Goal: Register for event/course

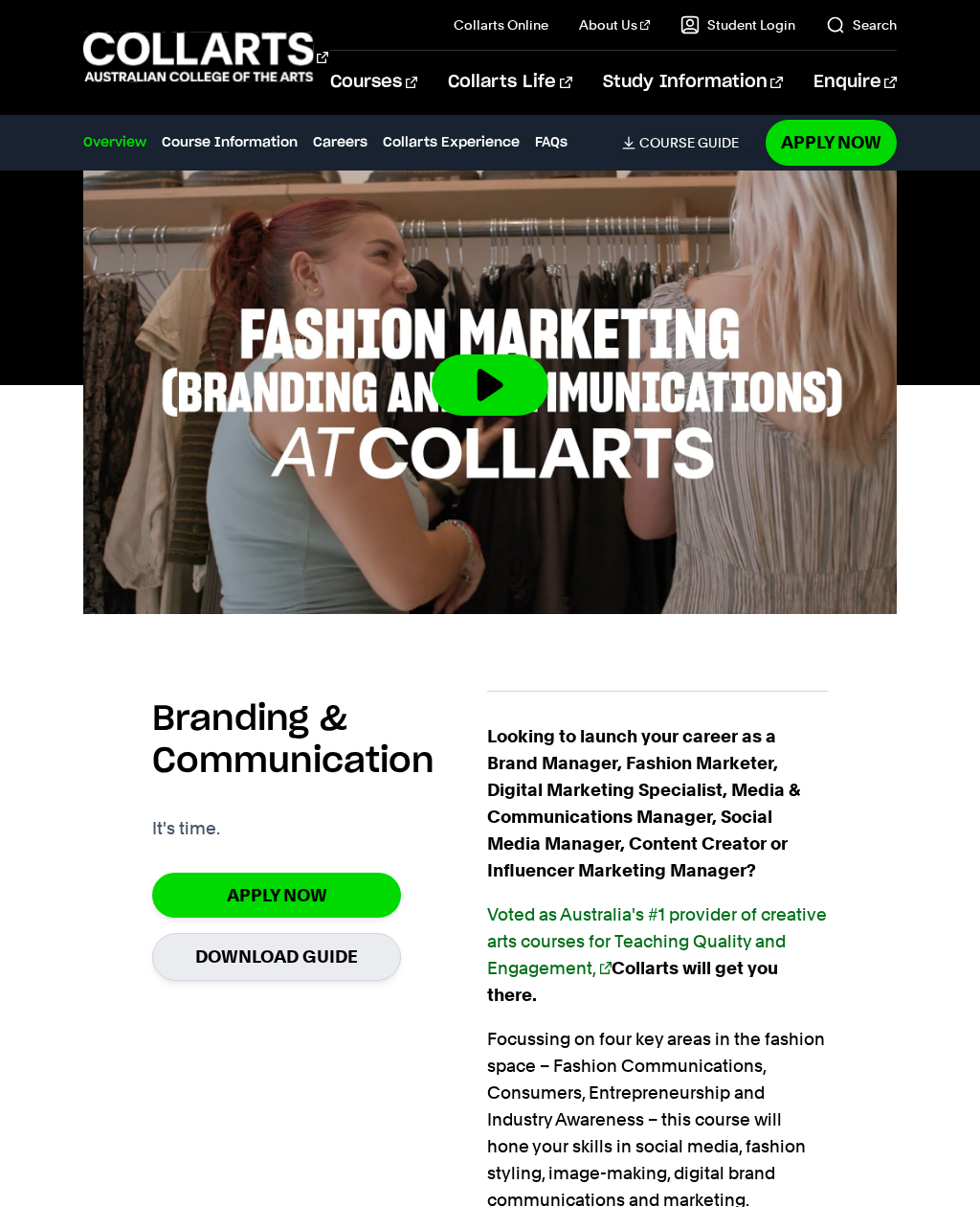
scroll to position [693, 0]
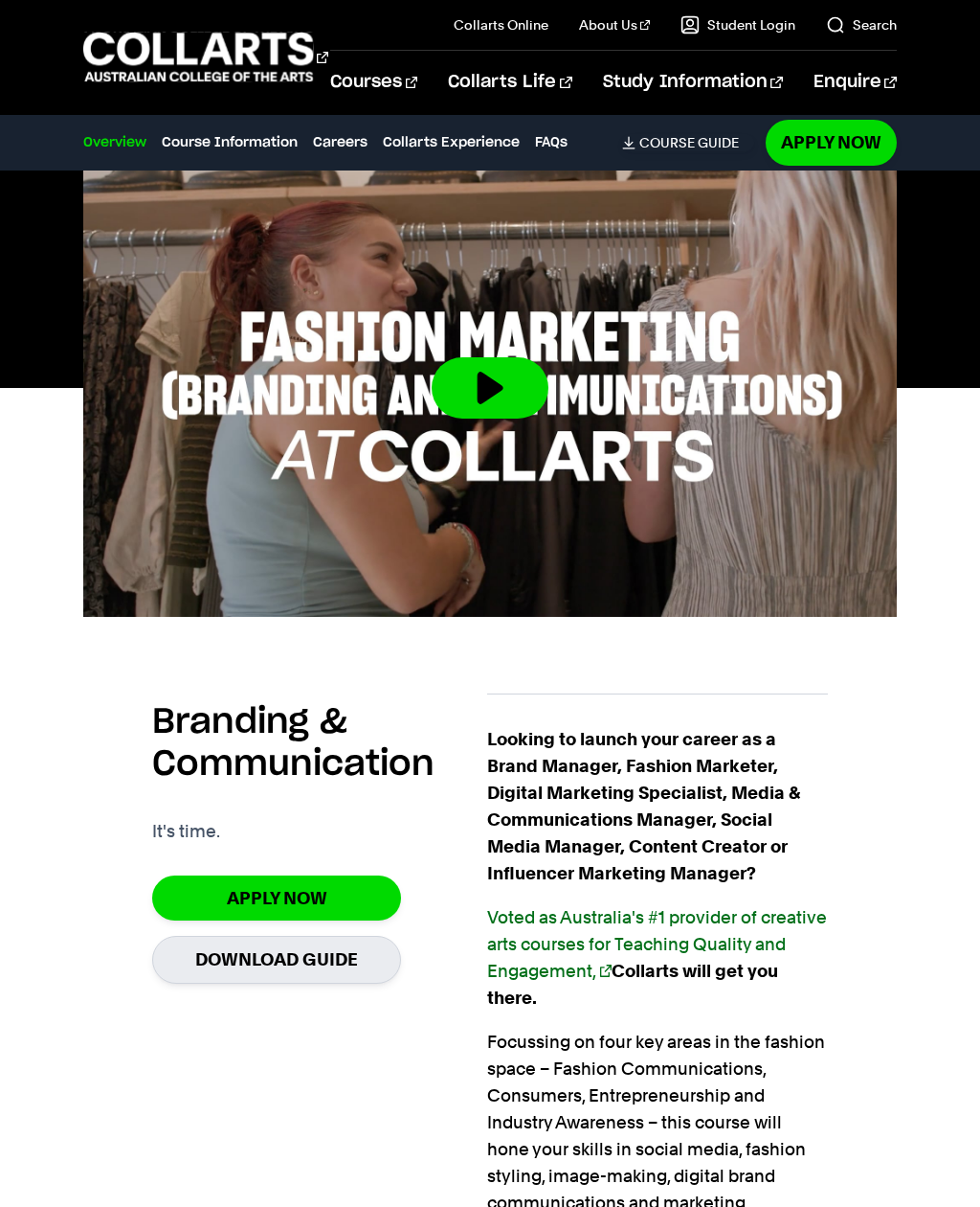
click at [325, 895] on link "Apply Now" at bounding box center [276, 898] width 249 height 45
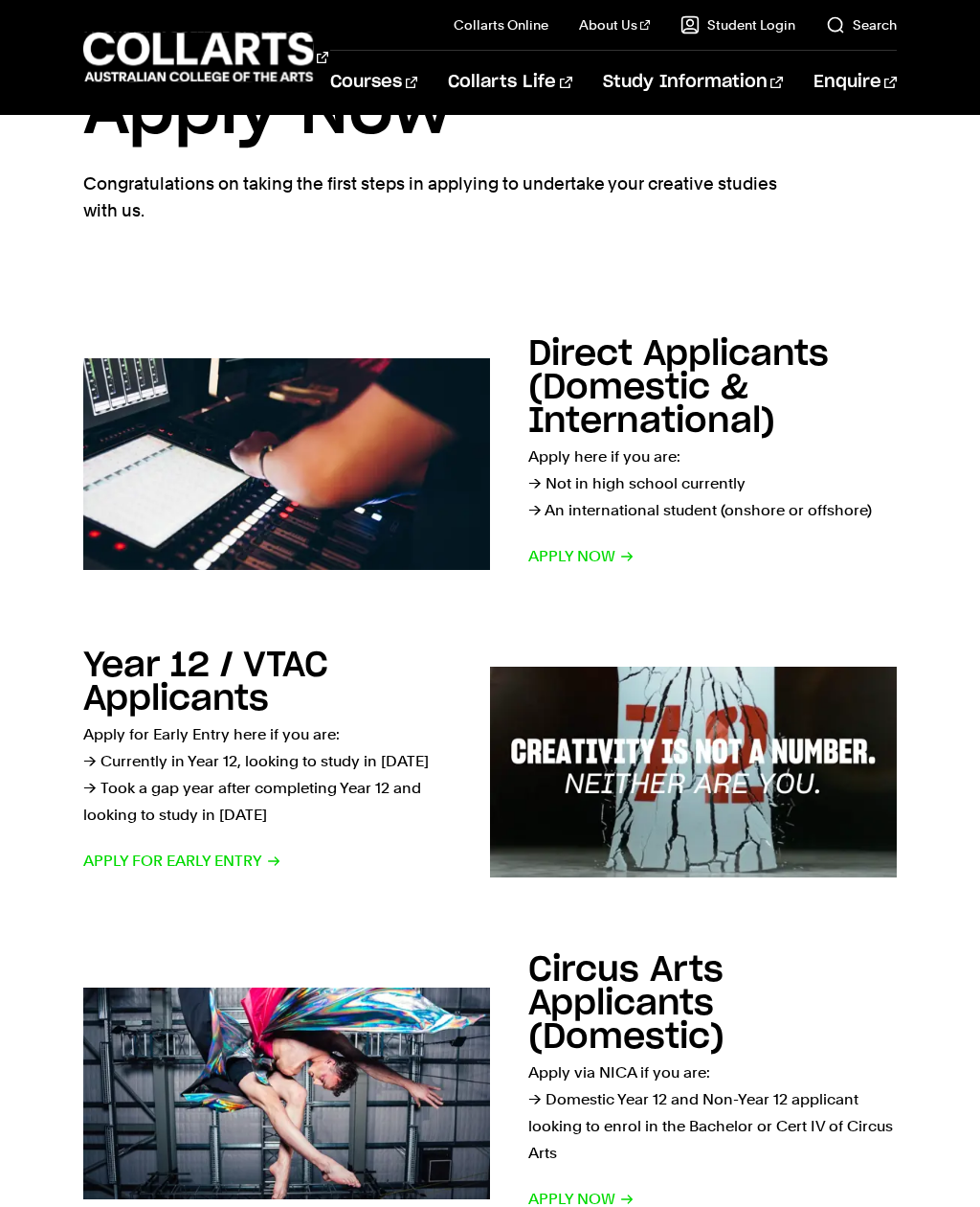
scroll to position [217, 0]
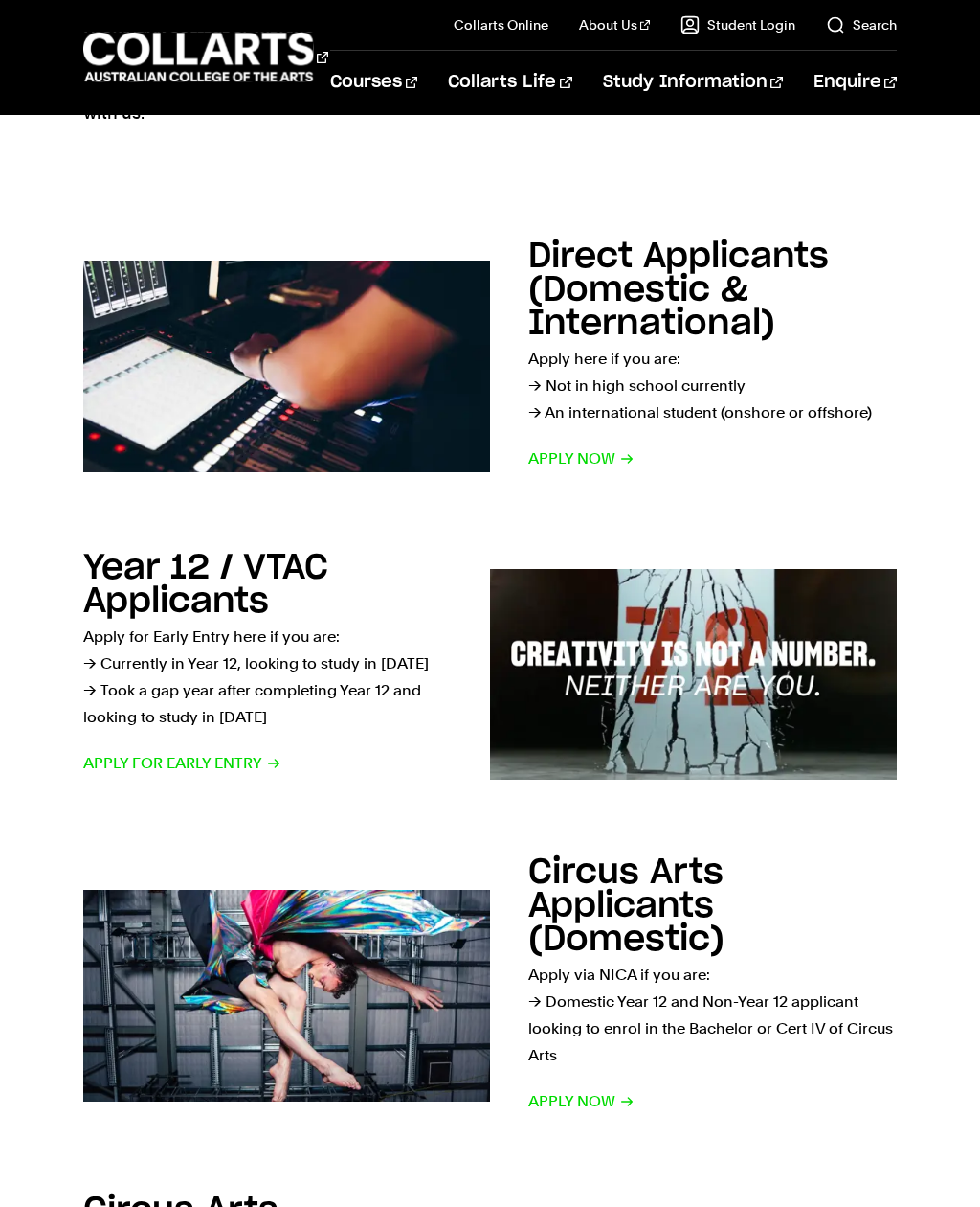
click at [334, 655] on p "Apply for Early Entry here if you are: → Currently in Year 12, looking to study…" at bounding box center [267, 678] width 369 height 107
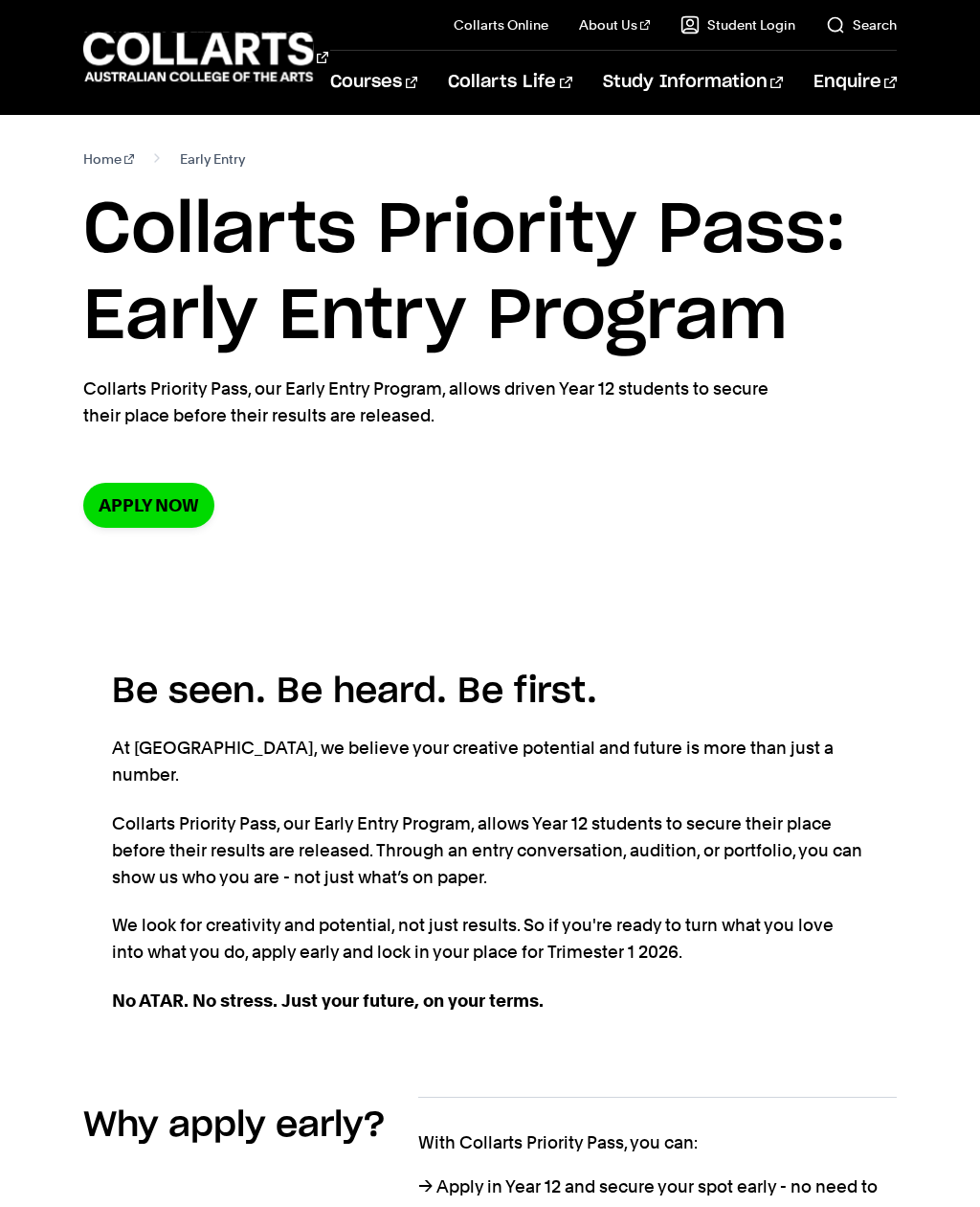
click at [125, 522] on link "Apply now" at bounding box center [148, 505] width 131 height 45
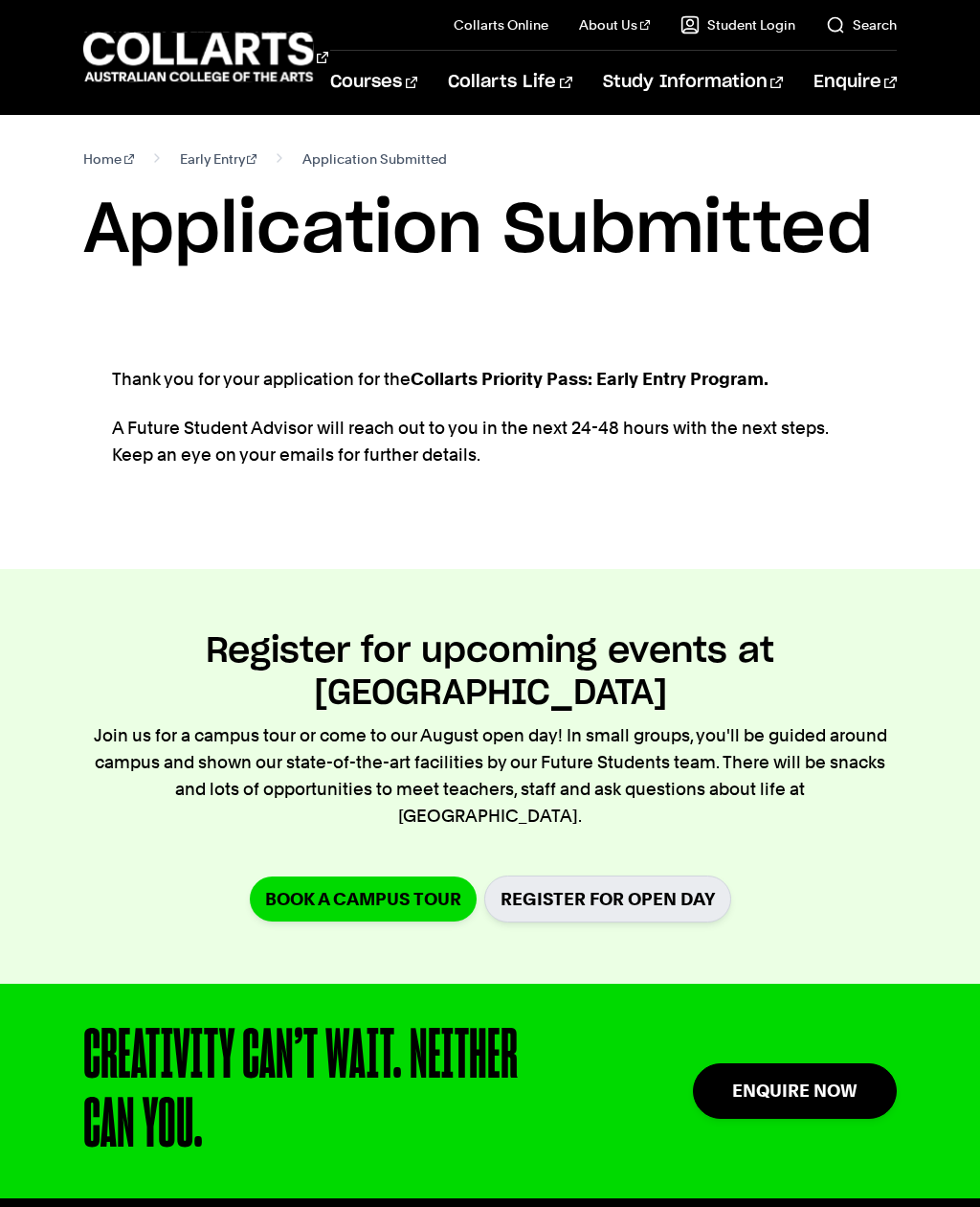
click at [379, 306] on link "Fashion Marketing (Branding & Communication)" at bounding box center [385, 307] width 182 height 69
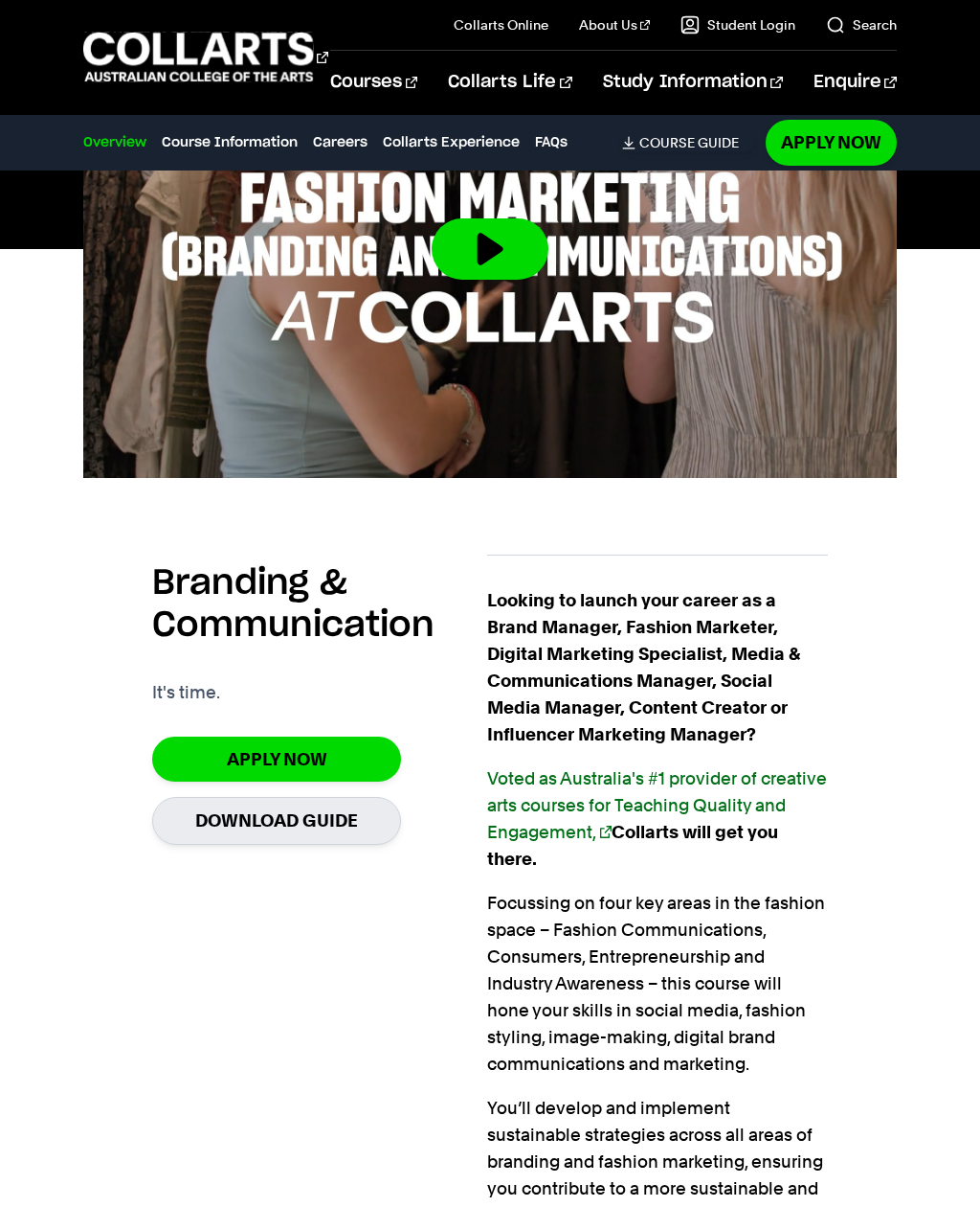
scroll to position [981, 0]
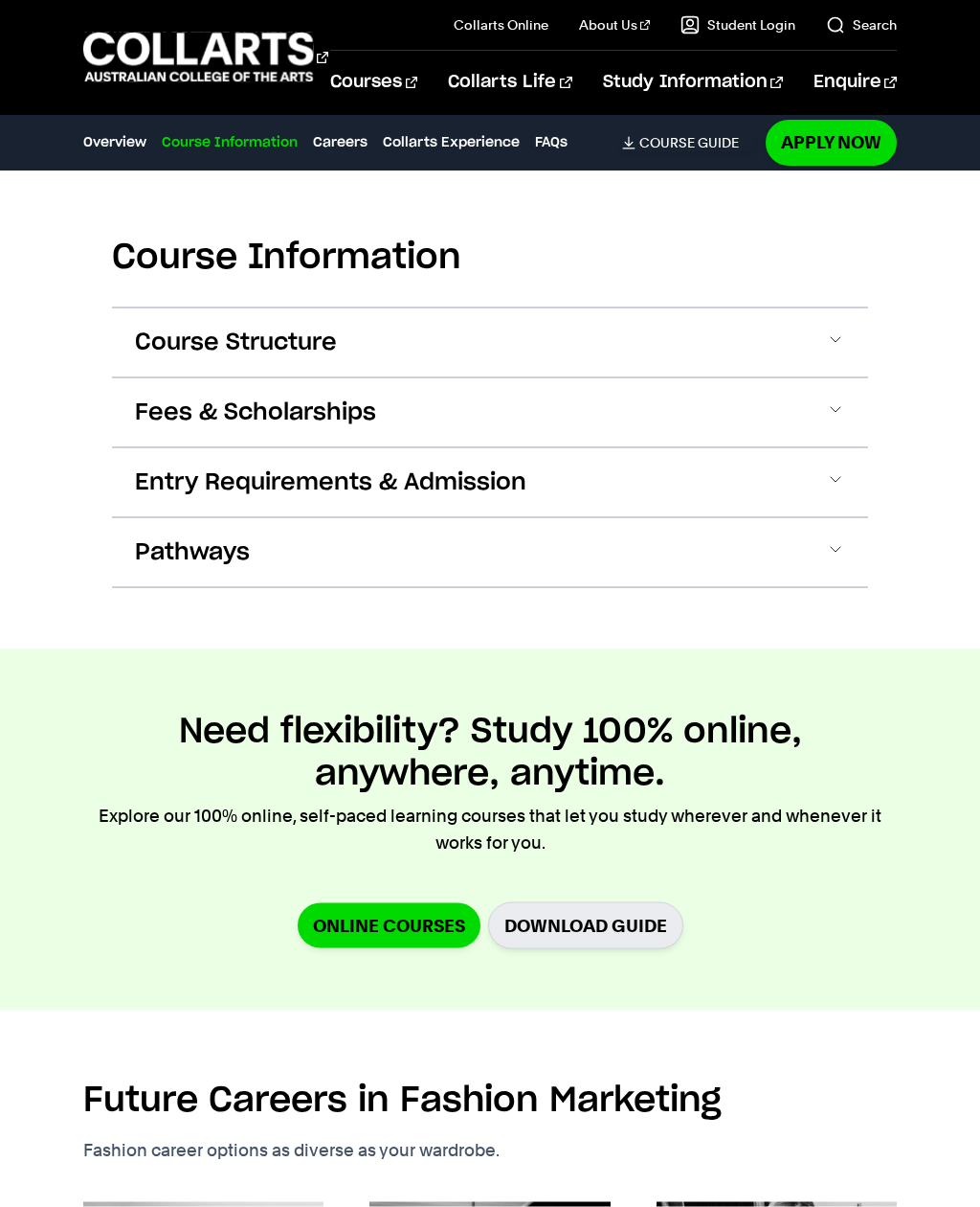
click at [836, 410] on span at bounding box center [837, 413] width 20 height 25
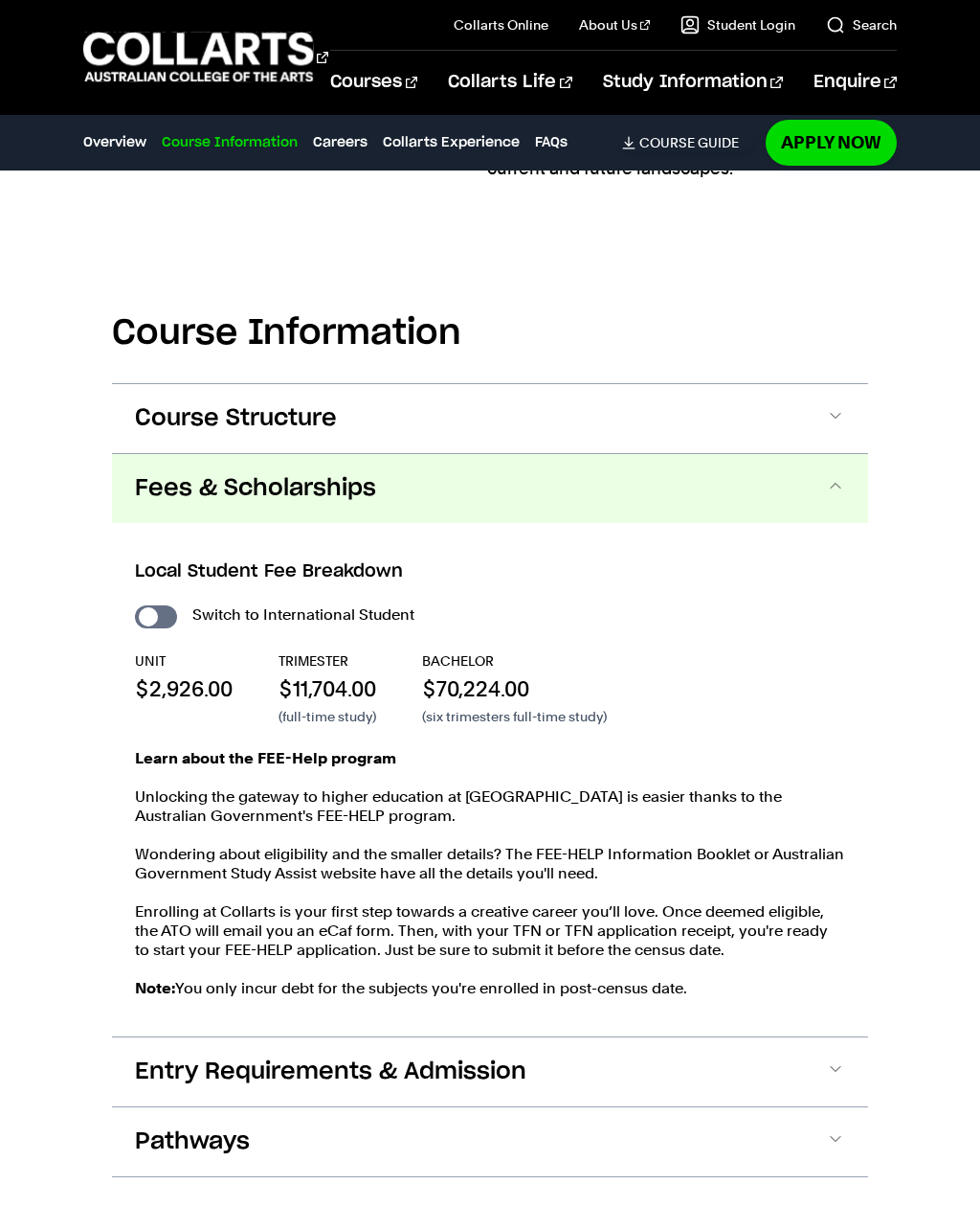
scroll to position [2186, 0]
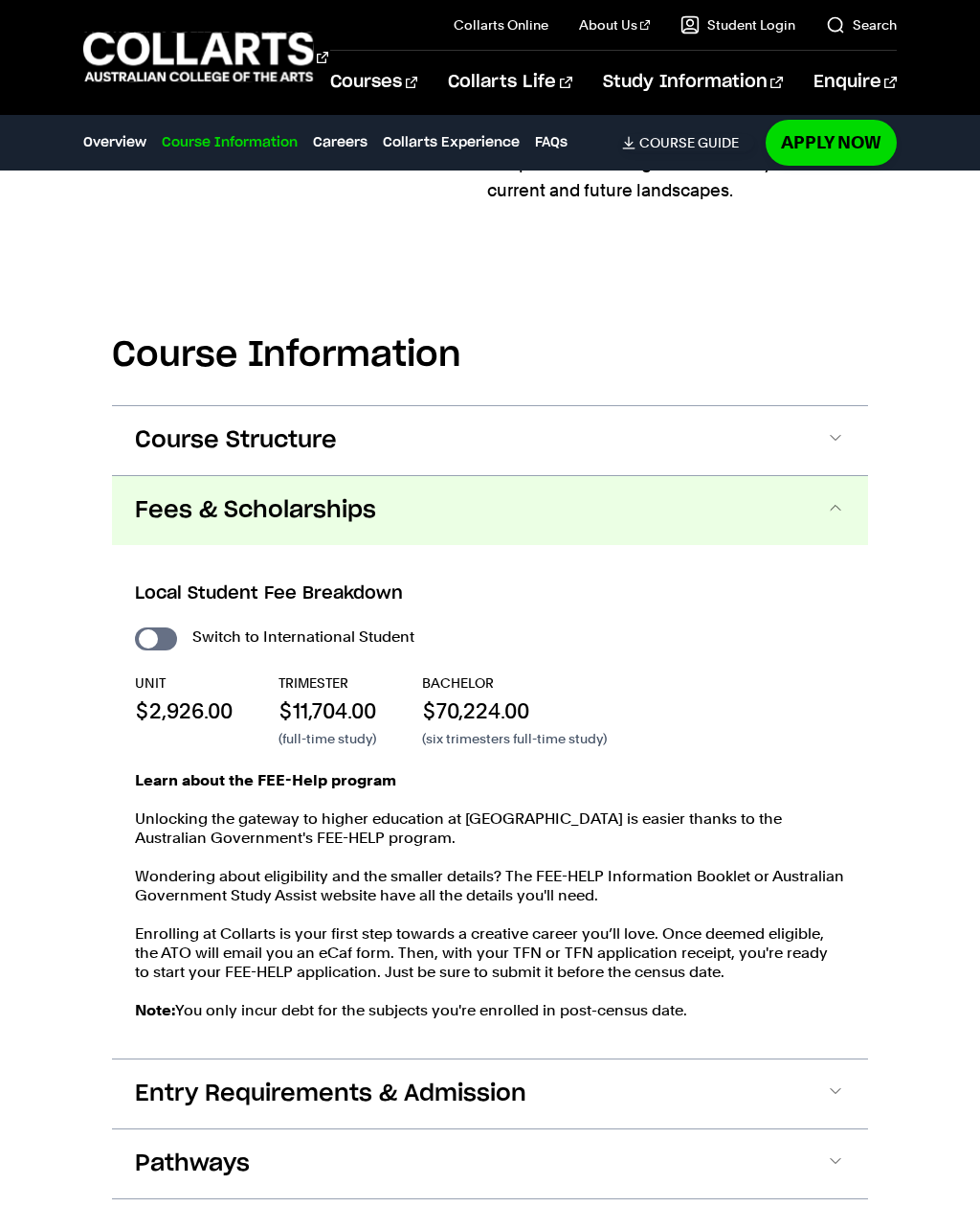
click at [845, 438] on button "Course Structure" at bounding box center [490, 440] width 756 height 69
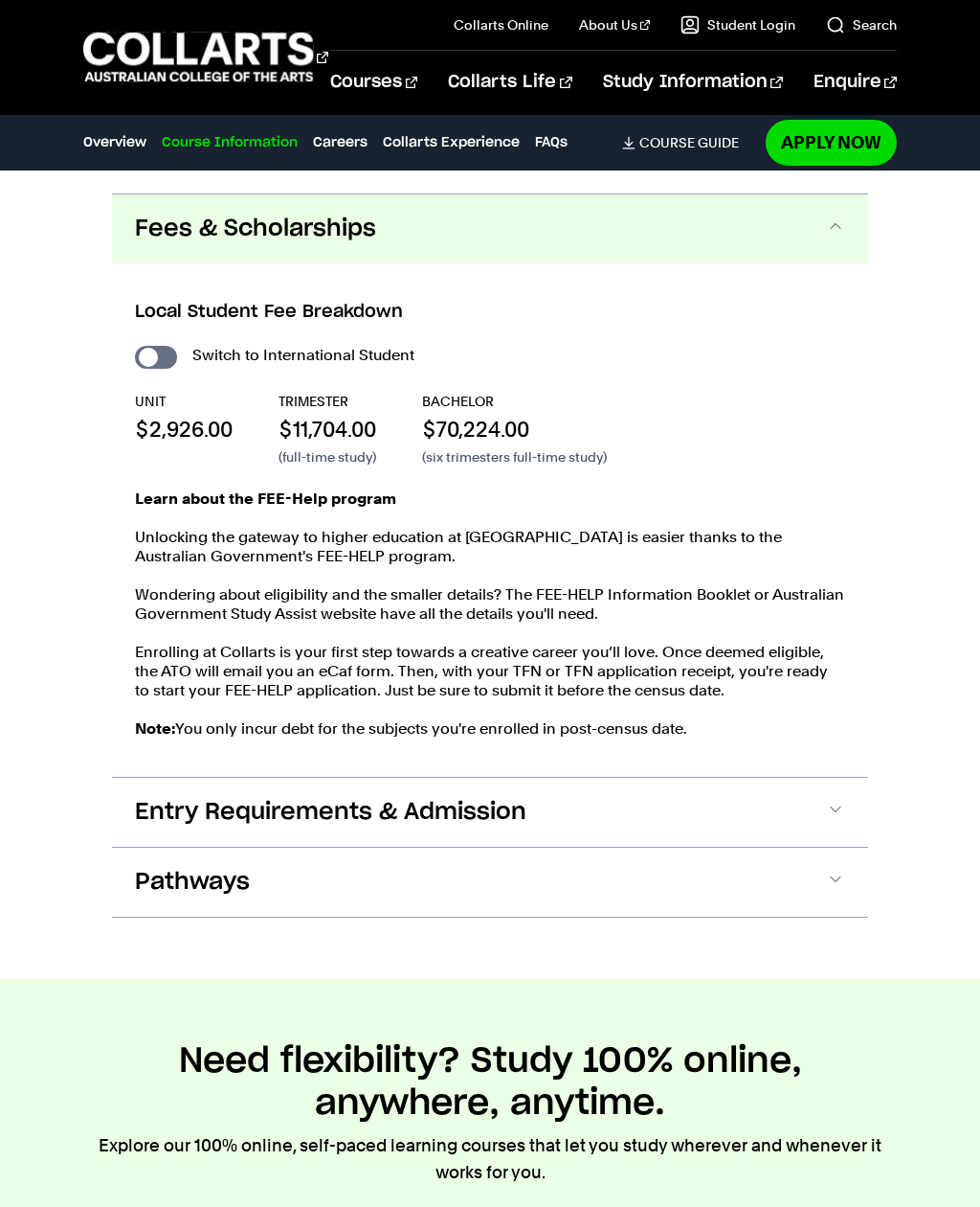
scroll to position [4032, 0]
click at [843, 801] on span at bounding box center [837, 813] width 20 height 25
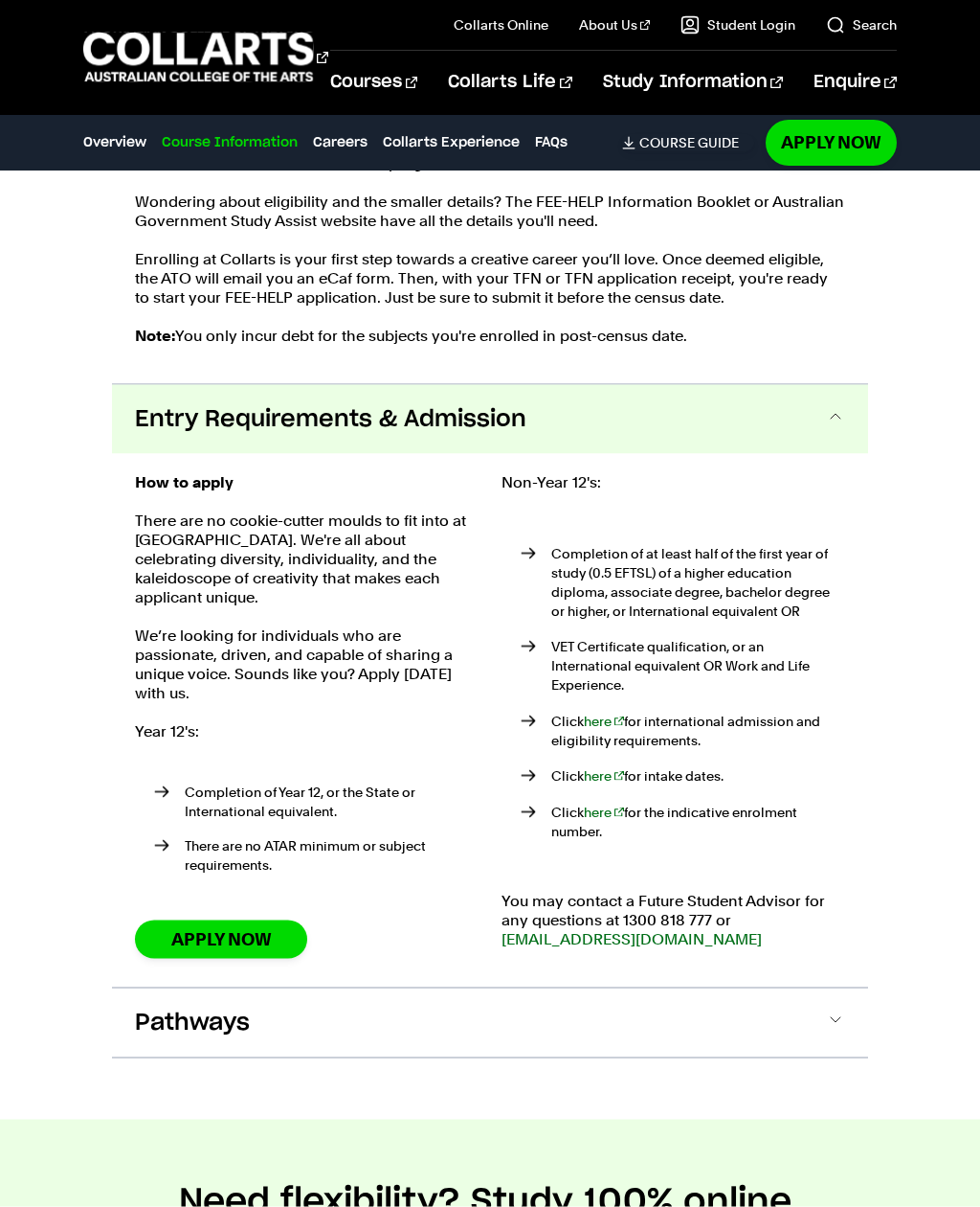
scroll to position [4419, 0]
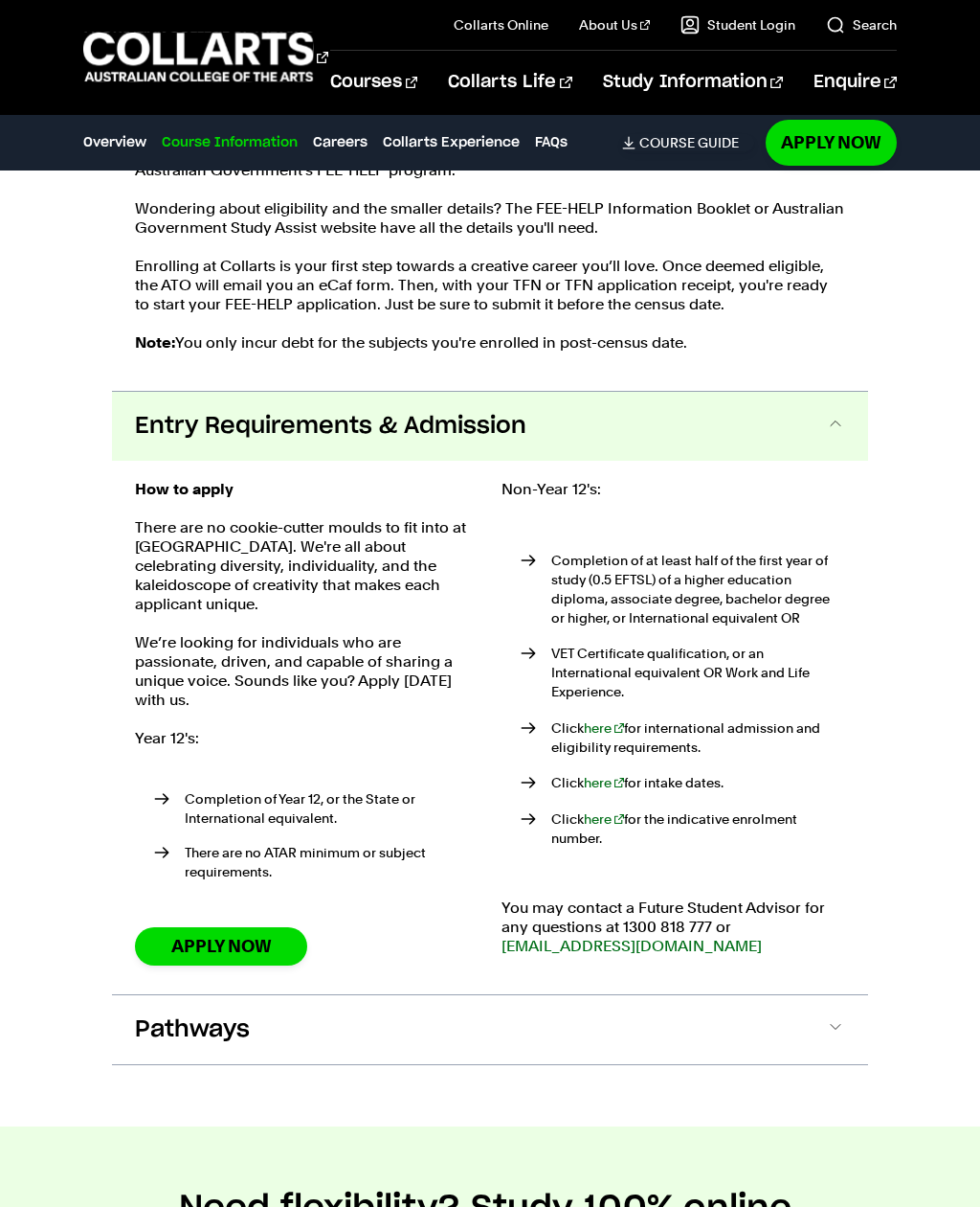
click at [834, 995] on button "Pathways" at bounding box center [490, 1029] width 756 height 69
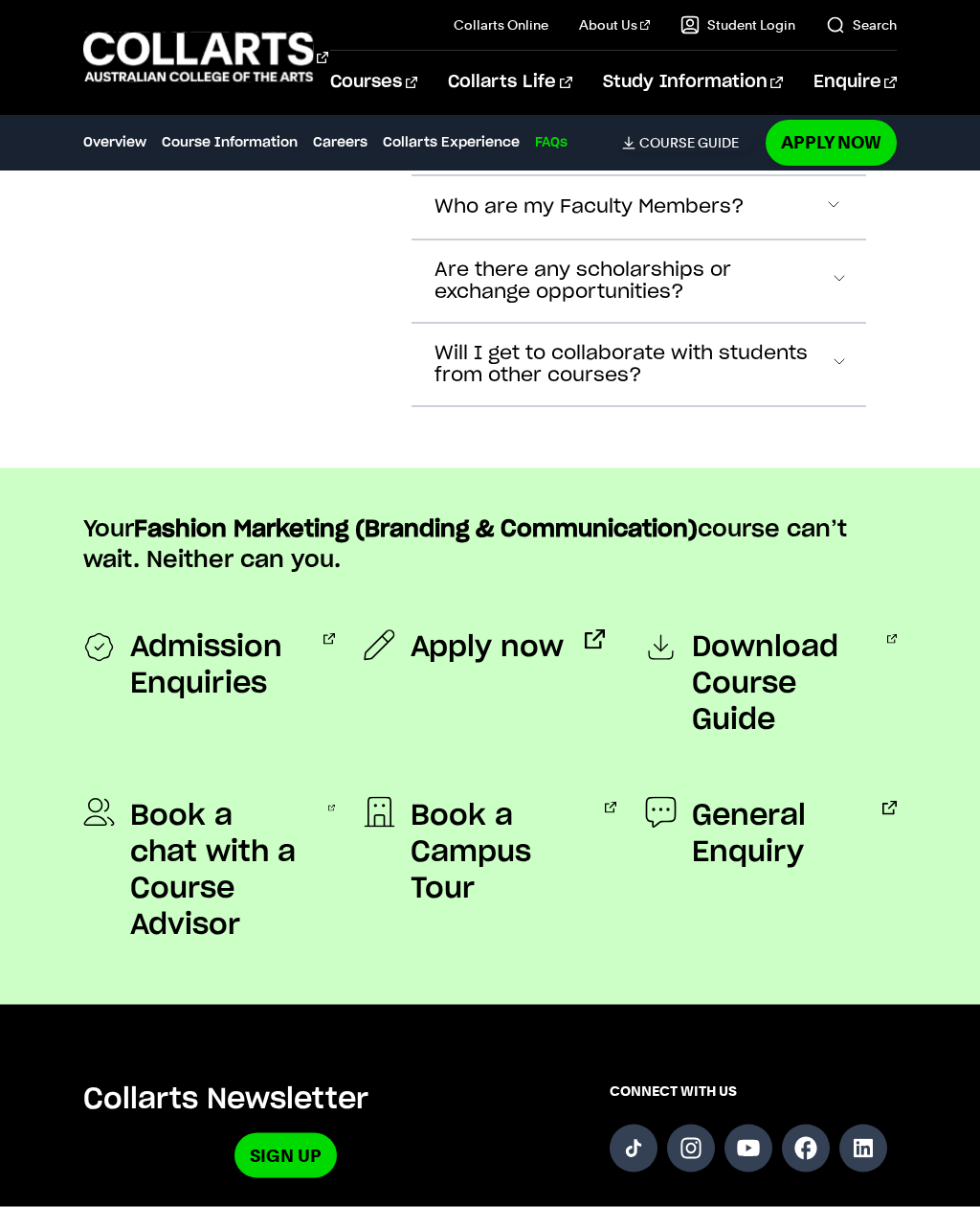
scroll to position [10297, 0]
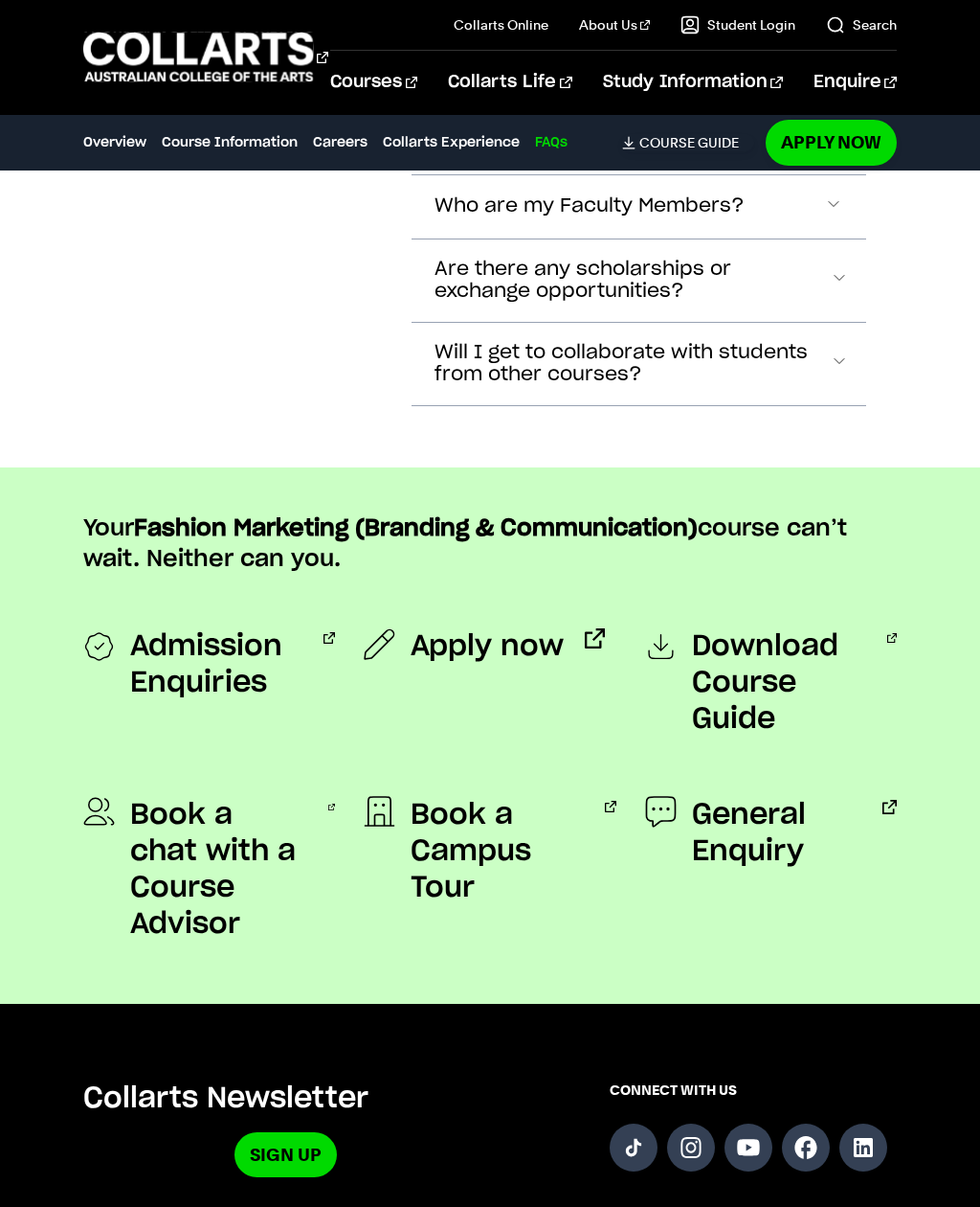
click at [155, 628] on span "Admission Enquiries" at bounding box center [216, 664] width 173 height 73
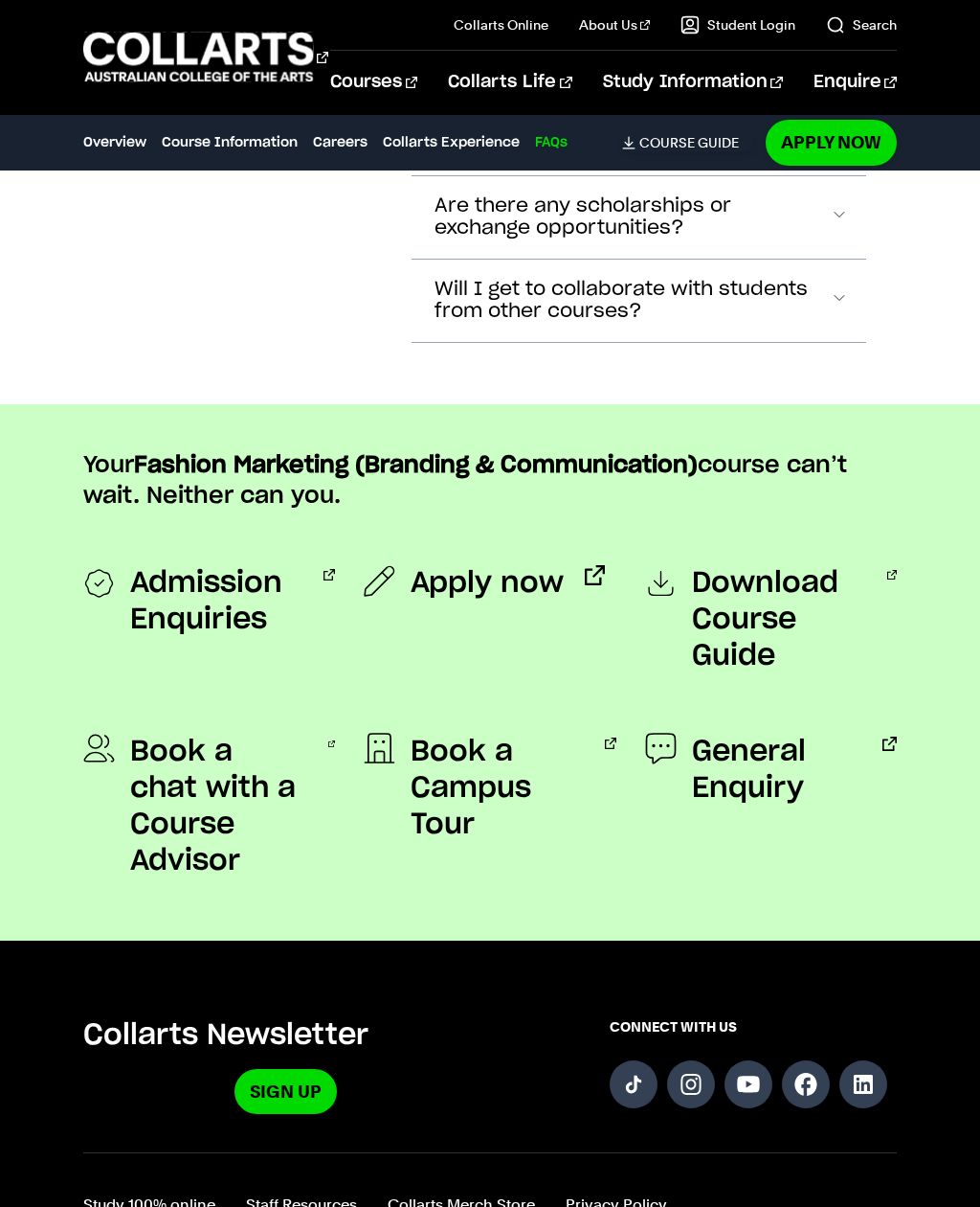
click at [314, 67] on 1 "Go to homepage" at bounding box center [198, 57] width 230 height 50
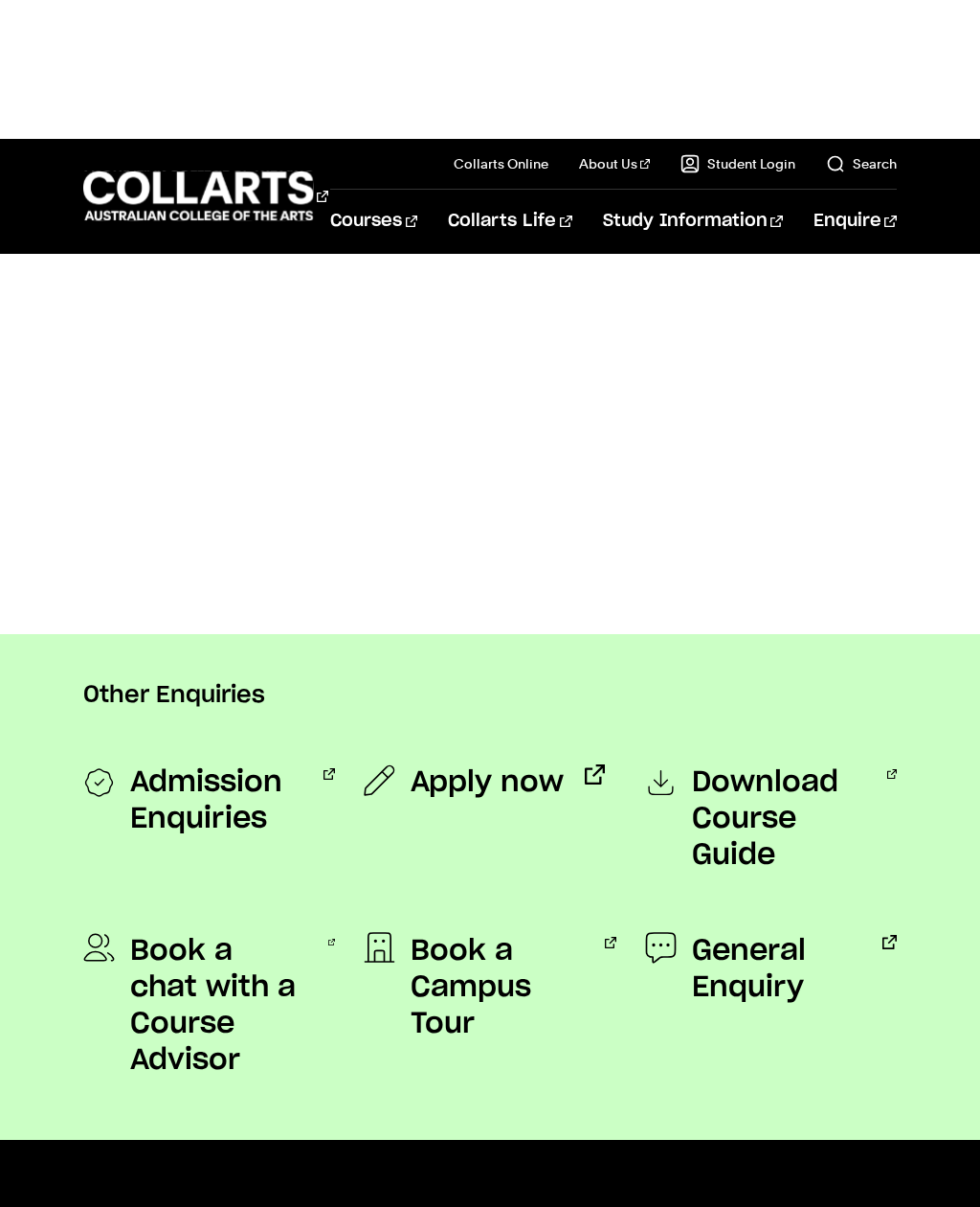
scroll to position [956, 0]
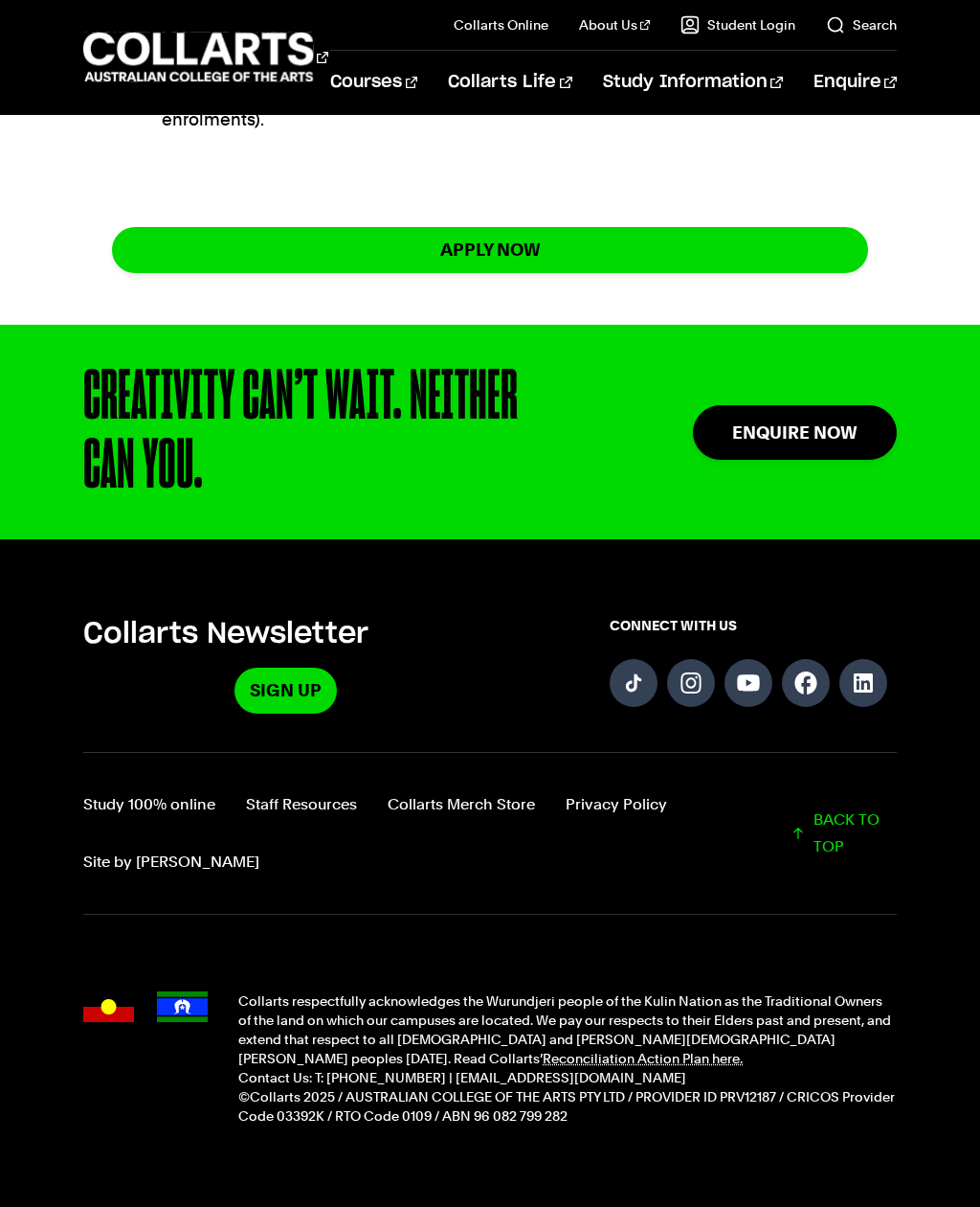
scroll to position [1708, 0]
